Goal: Information Seeking & Learning: Learn about a topic

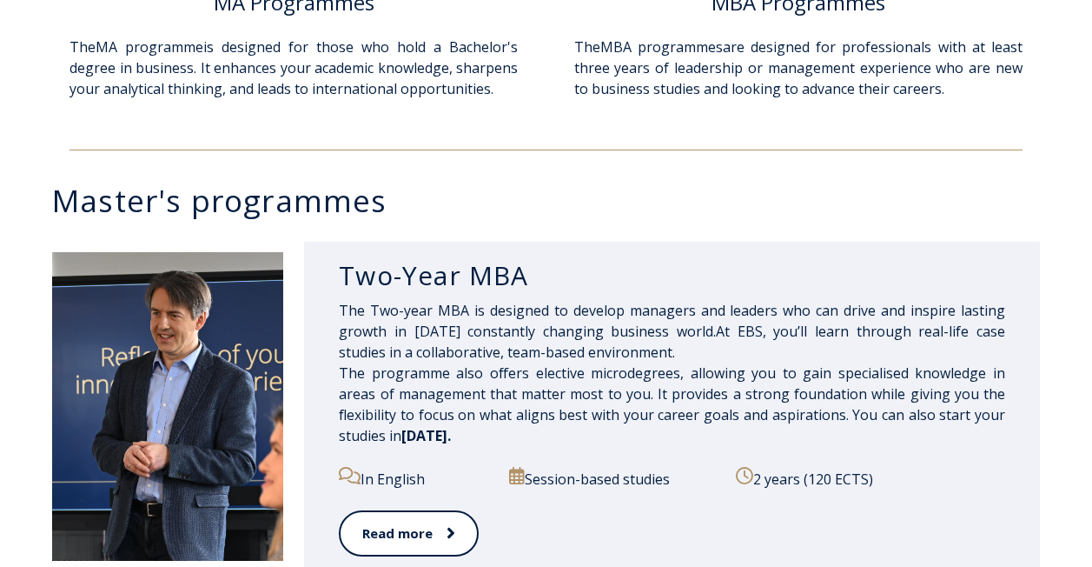
scroll to position [782, 0]
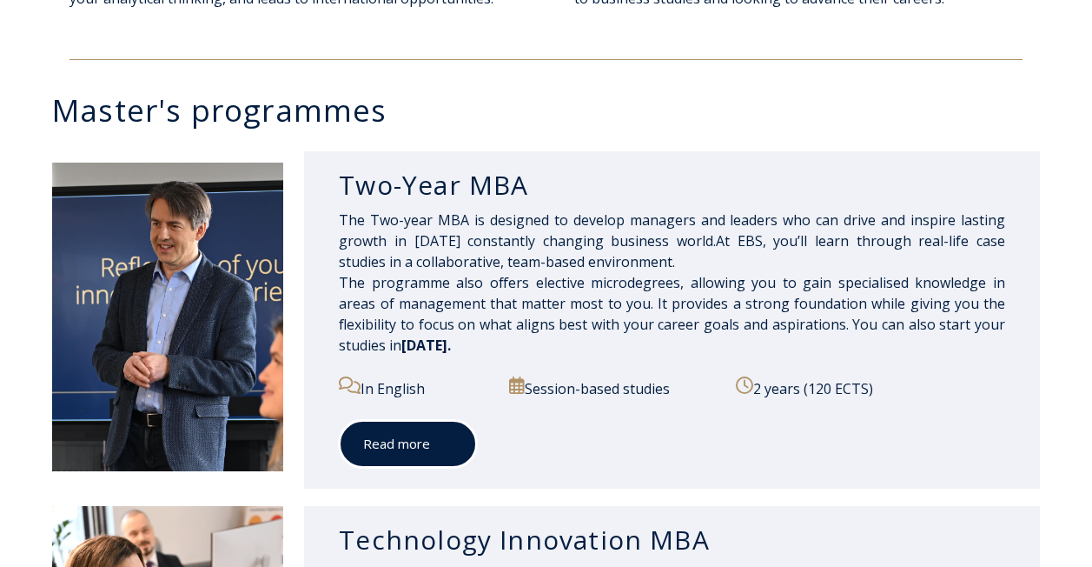
click at [441, 444] on span at bounding box center [441, 443] width 23 height 17
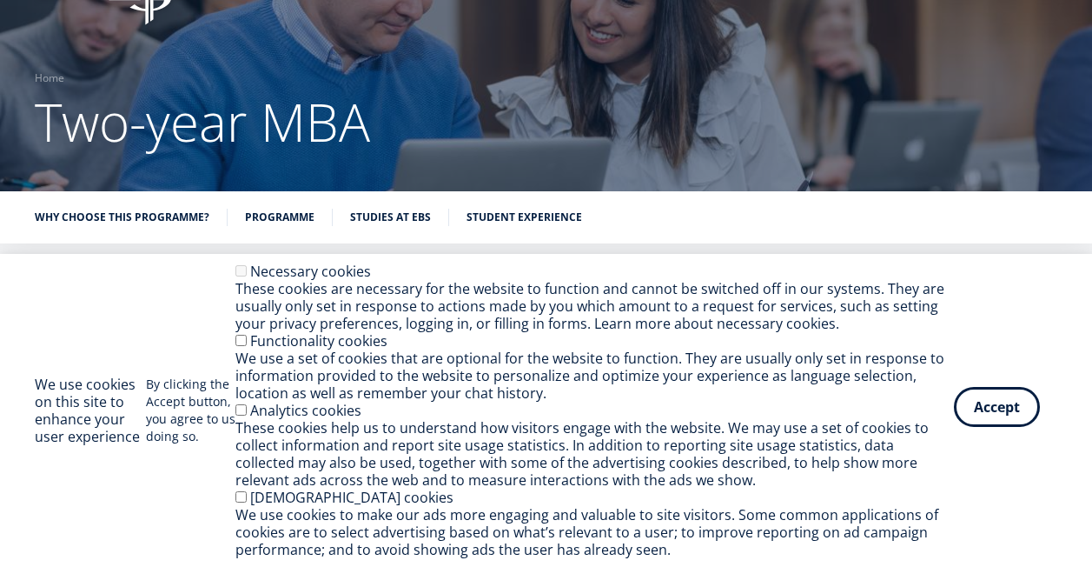
click at [988, 413] on button "Accept" at bounding box center [997, 407] width 86 height 40
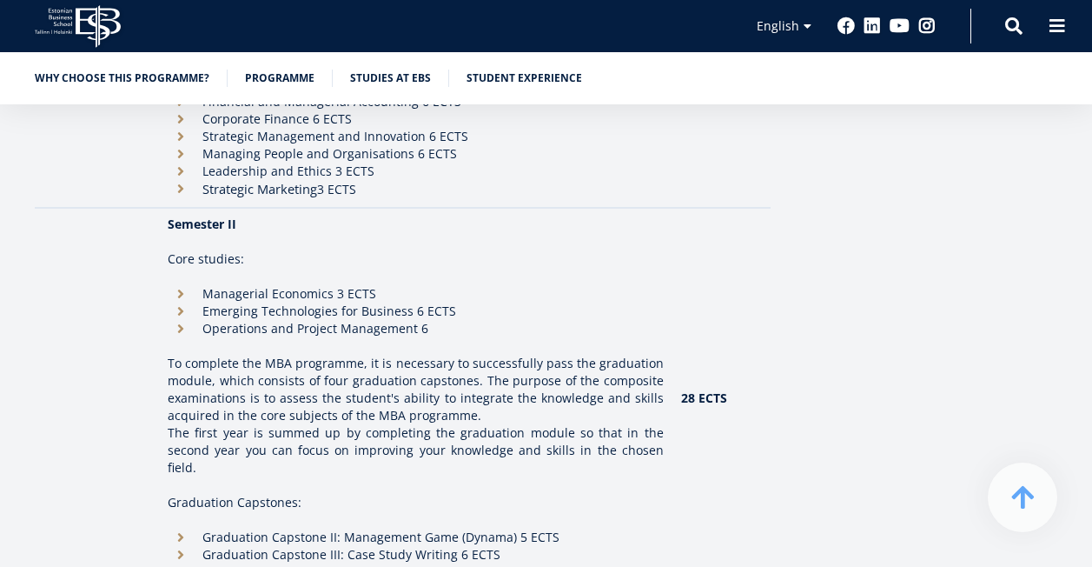
scroll to position [1999, 0]
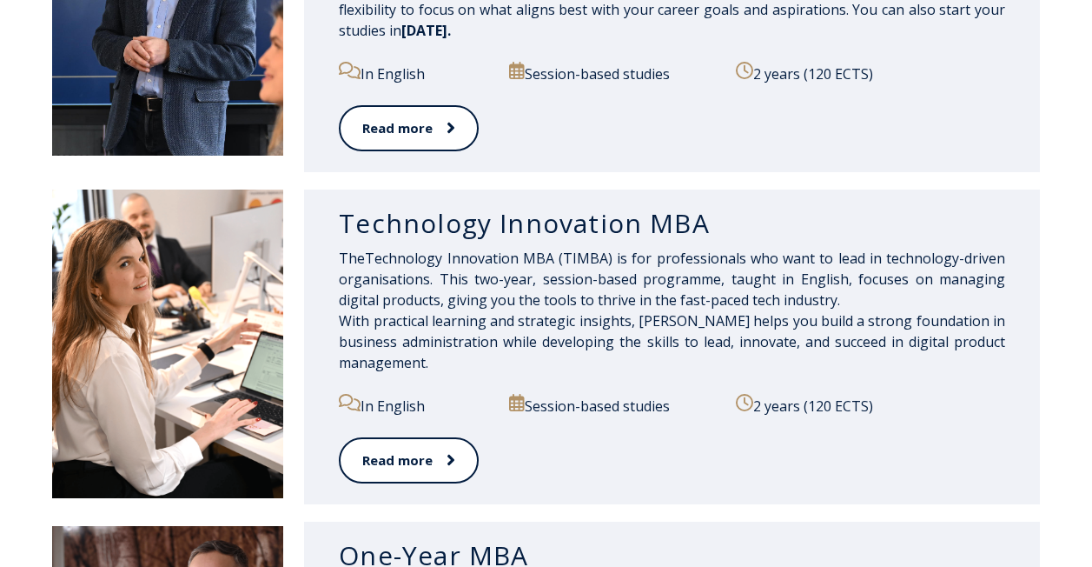
scroll to position [1126, 0]
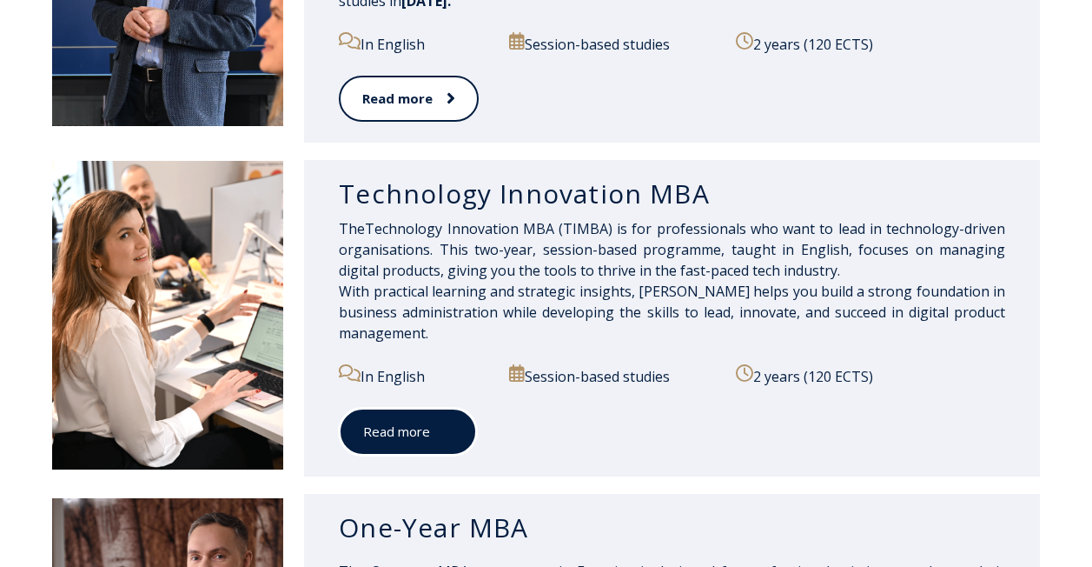
drag, startPoint x: 405, startPoint y: 424, endPoint x: 415, endPoint y: 425, distance: 10.5
click at [405, 424] on link "Read more" at bounding box center [408, 432] width 138 height 48
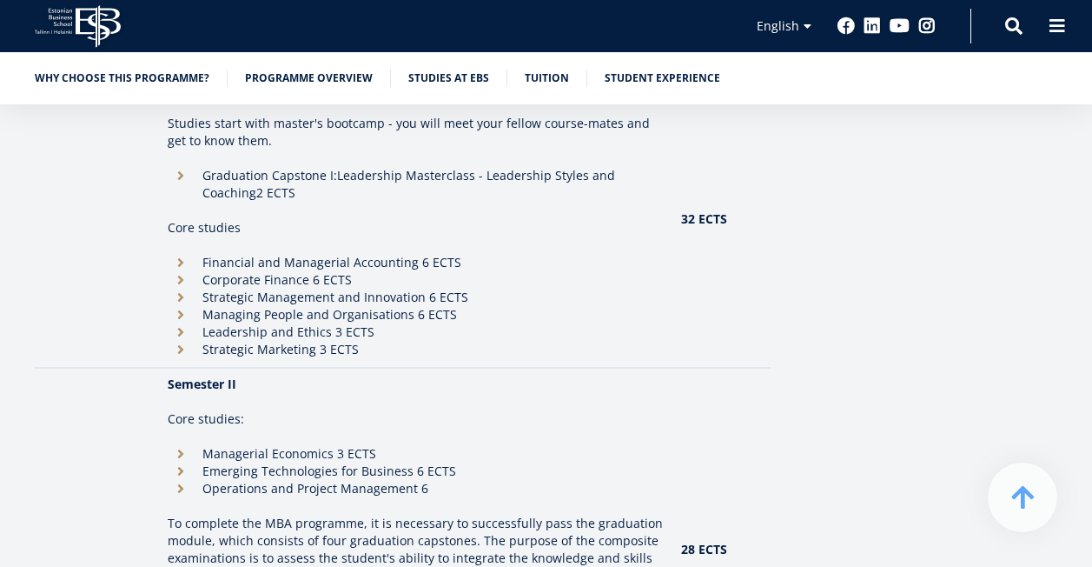
scroll to position [1738, 0]
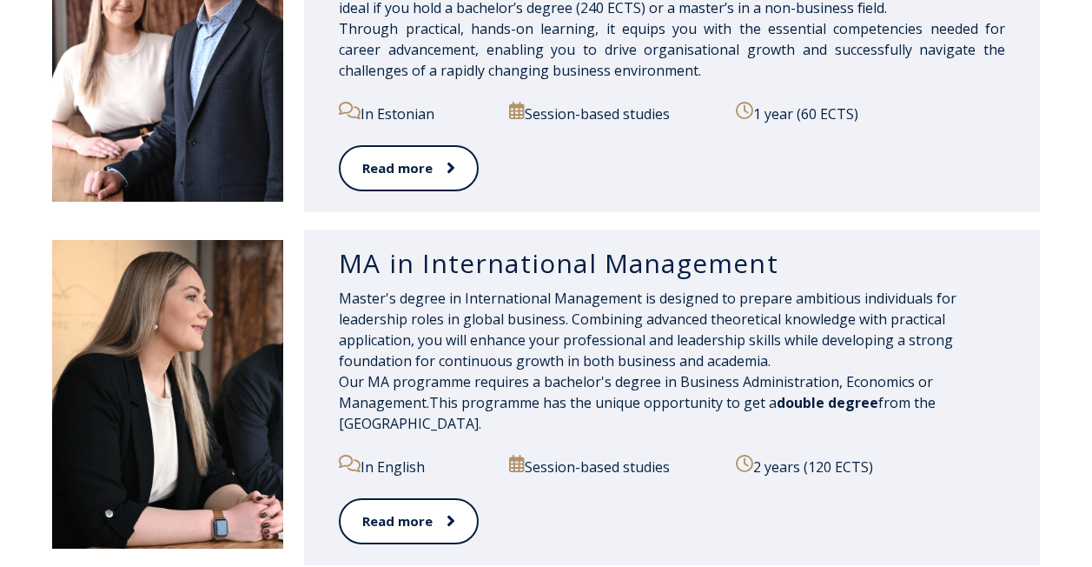
scroll to position [1822, 0]
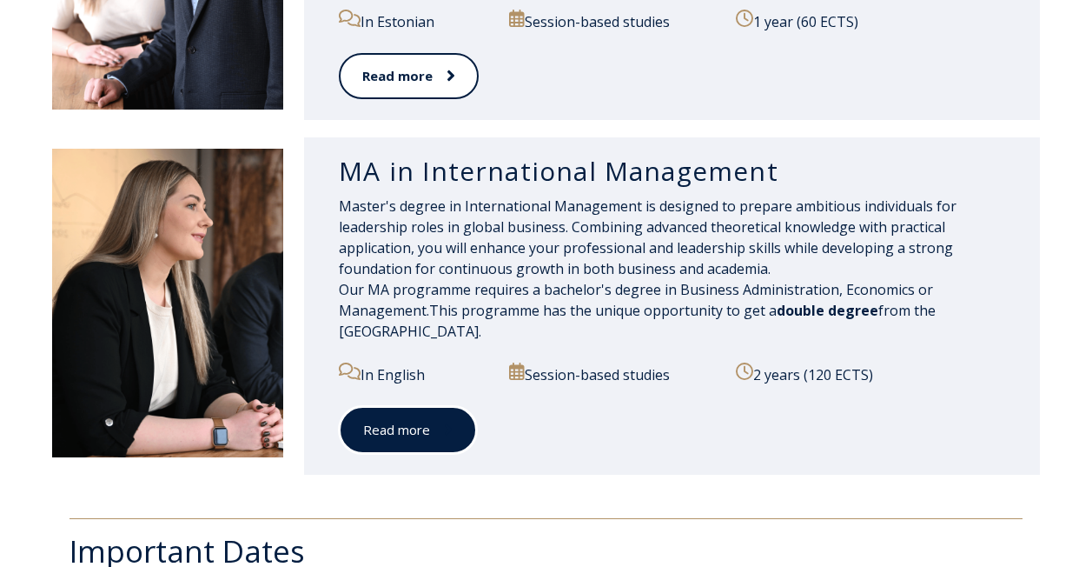
click at [438, 440] on link "Read more" at bounding box center [408, 430] width 138 height 48
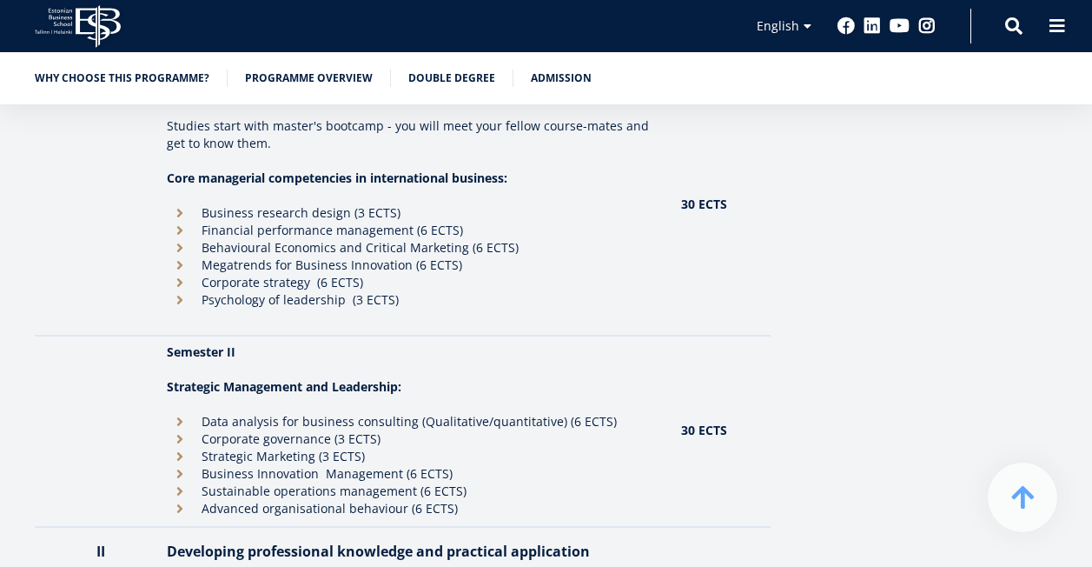
scroll to position [1773, 0]
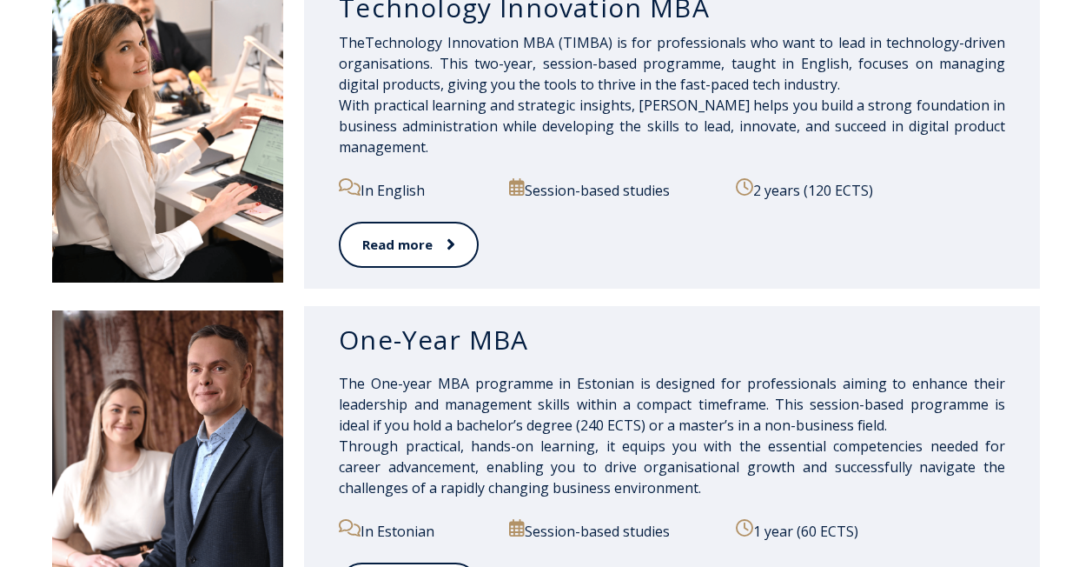
scroll to position [1232, 0]
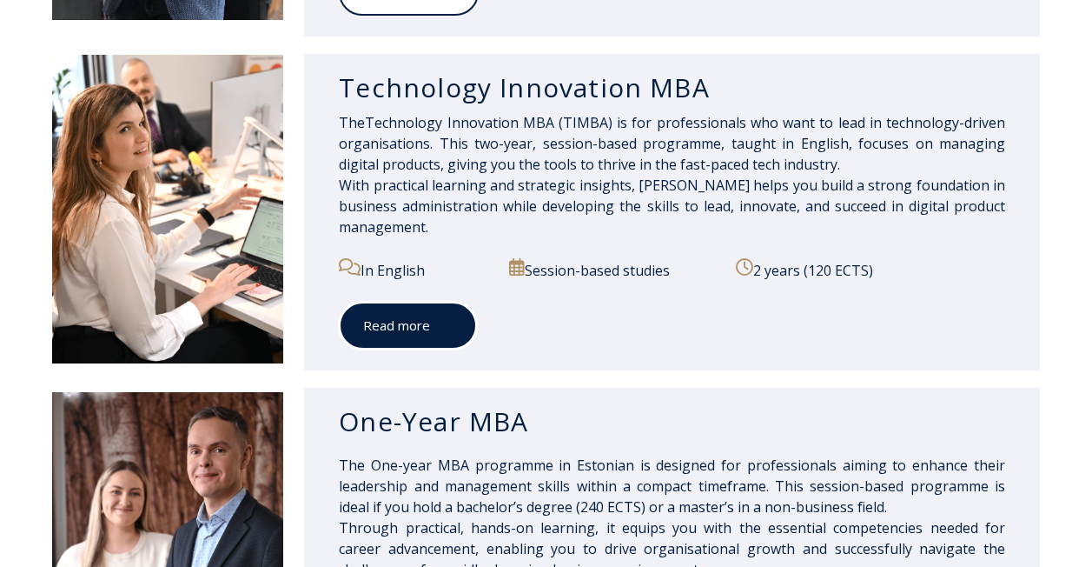
click at [453, 318] on link "Read more" at bounding box center [408, 326] width 138 height 48
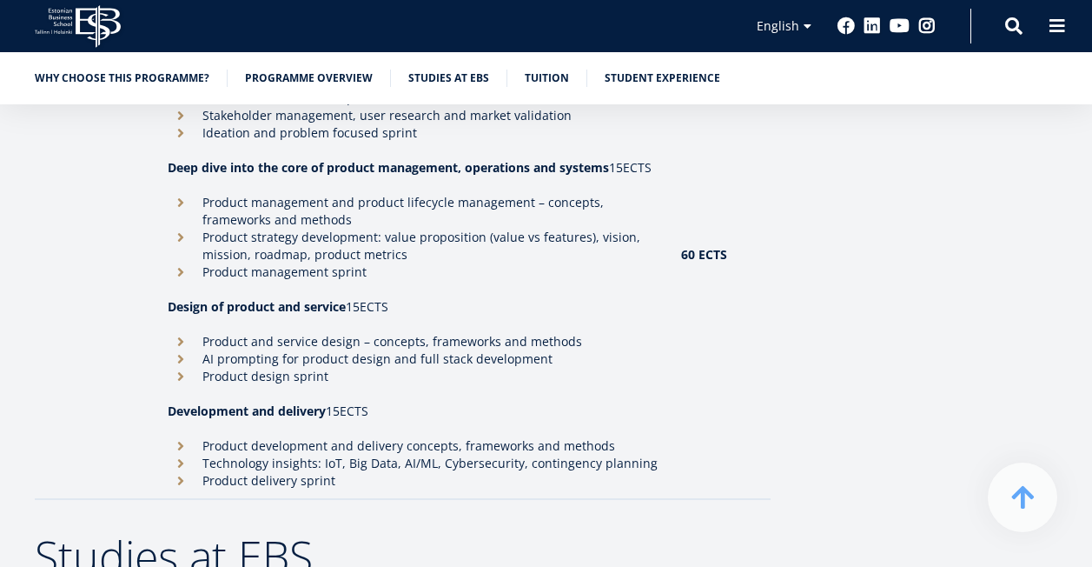
scroll to position [2520, 0]
